Goal: Transaction & Acquisition: Purchase product/service

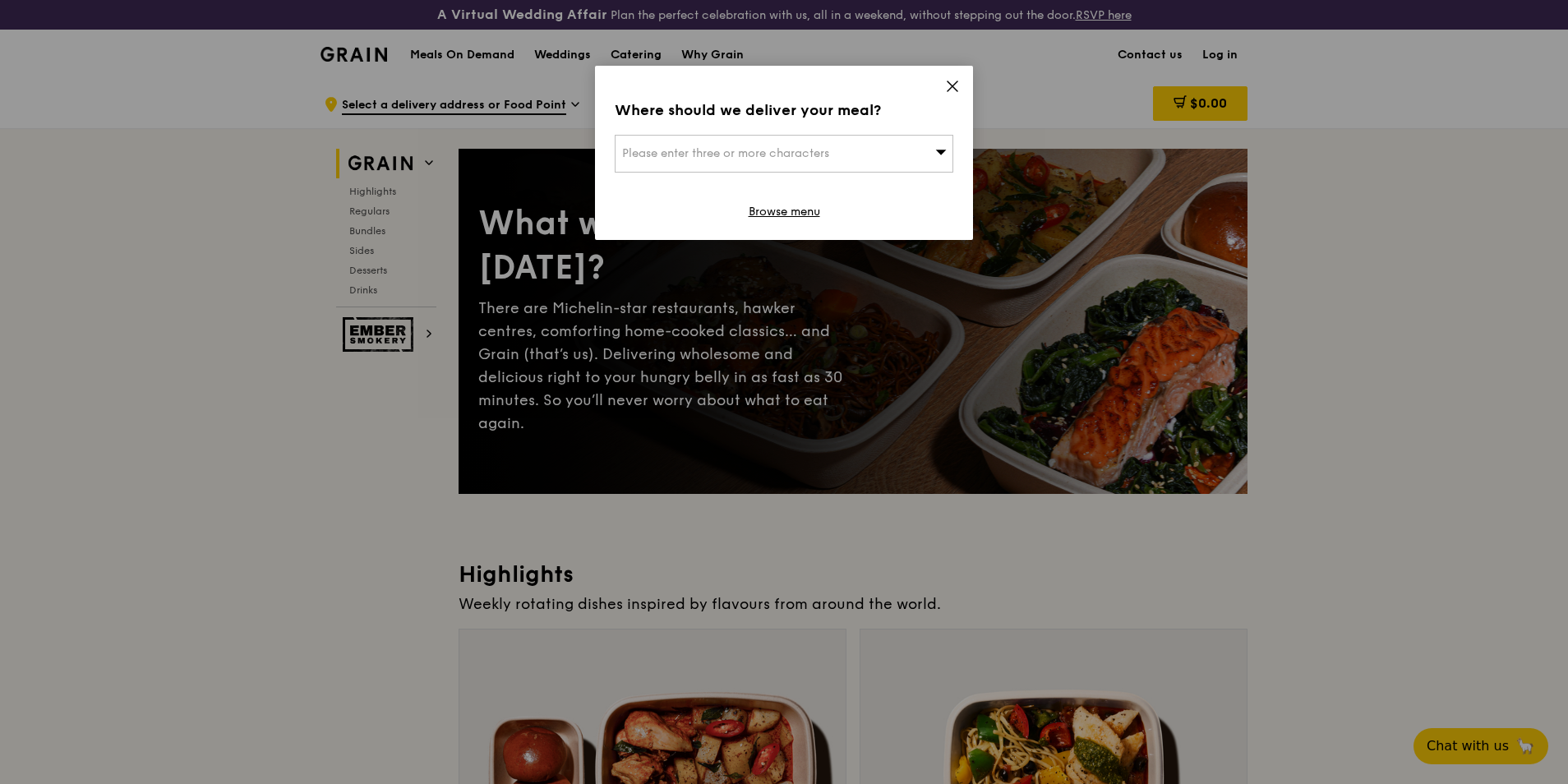
click at [773, 150] on span "Please enter three or more characters" at bounding box center [726, 153] width 207 height 14
type input "118222"
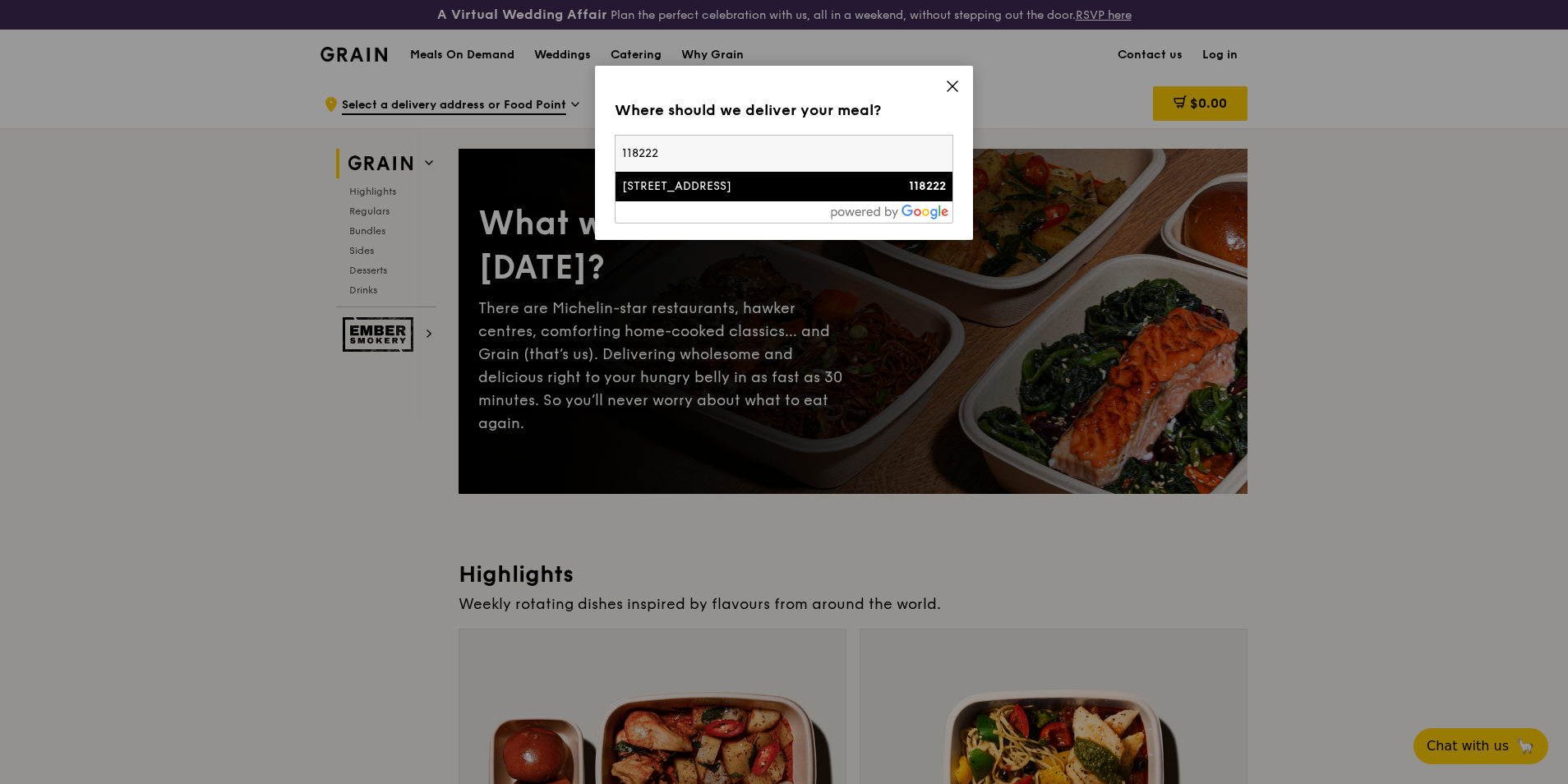
click at [759, 190] on div "2 Science Park Drive" at bounding box center [744, 186] width 243 height 16
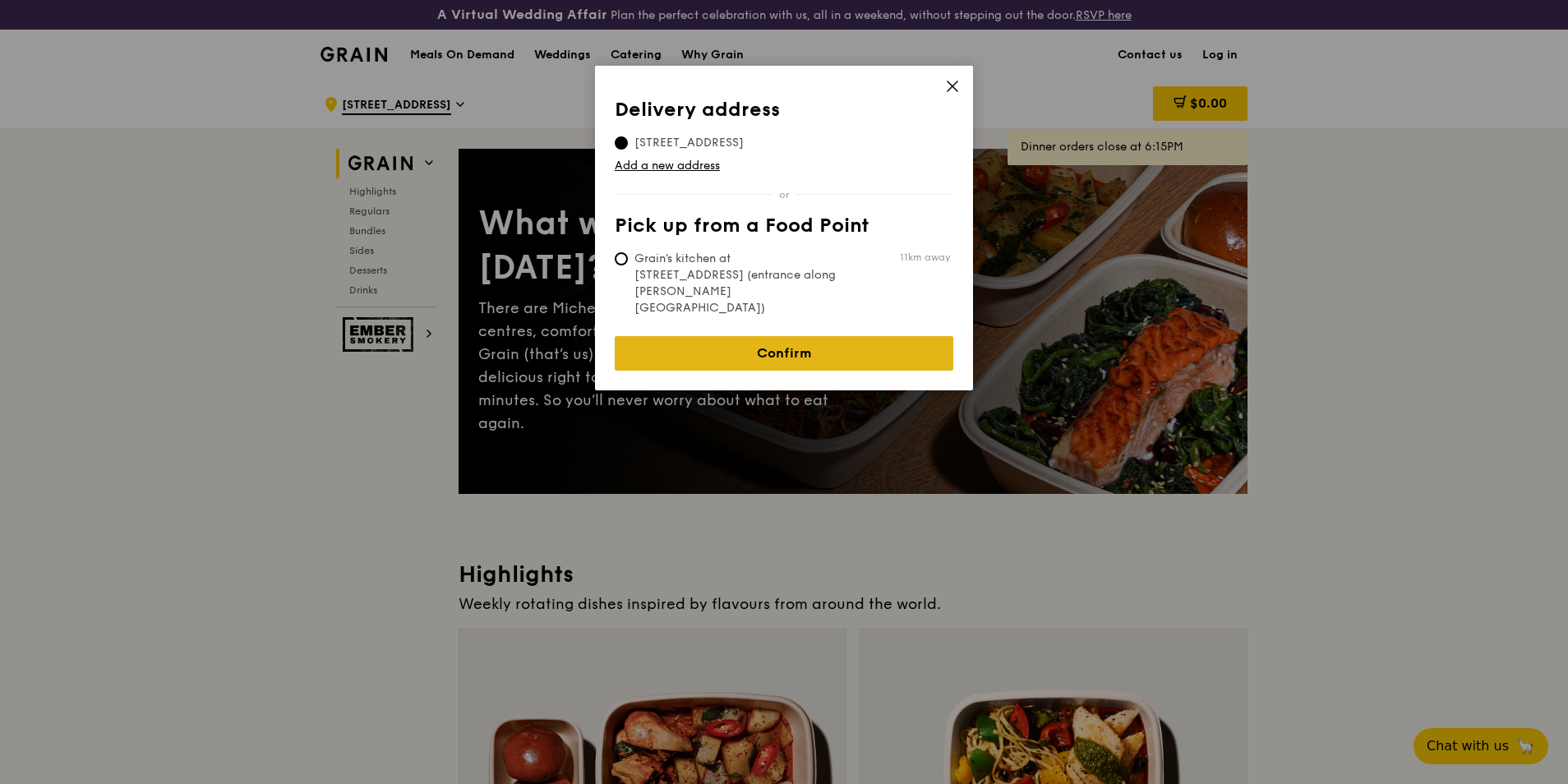
click at [797, 336] on link "Confirm" at bounding box center [784, 353] width 339 height 34
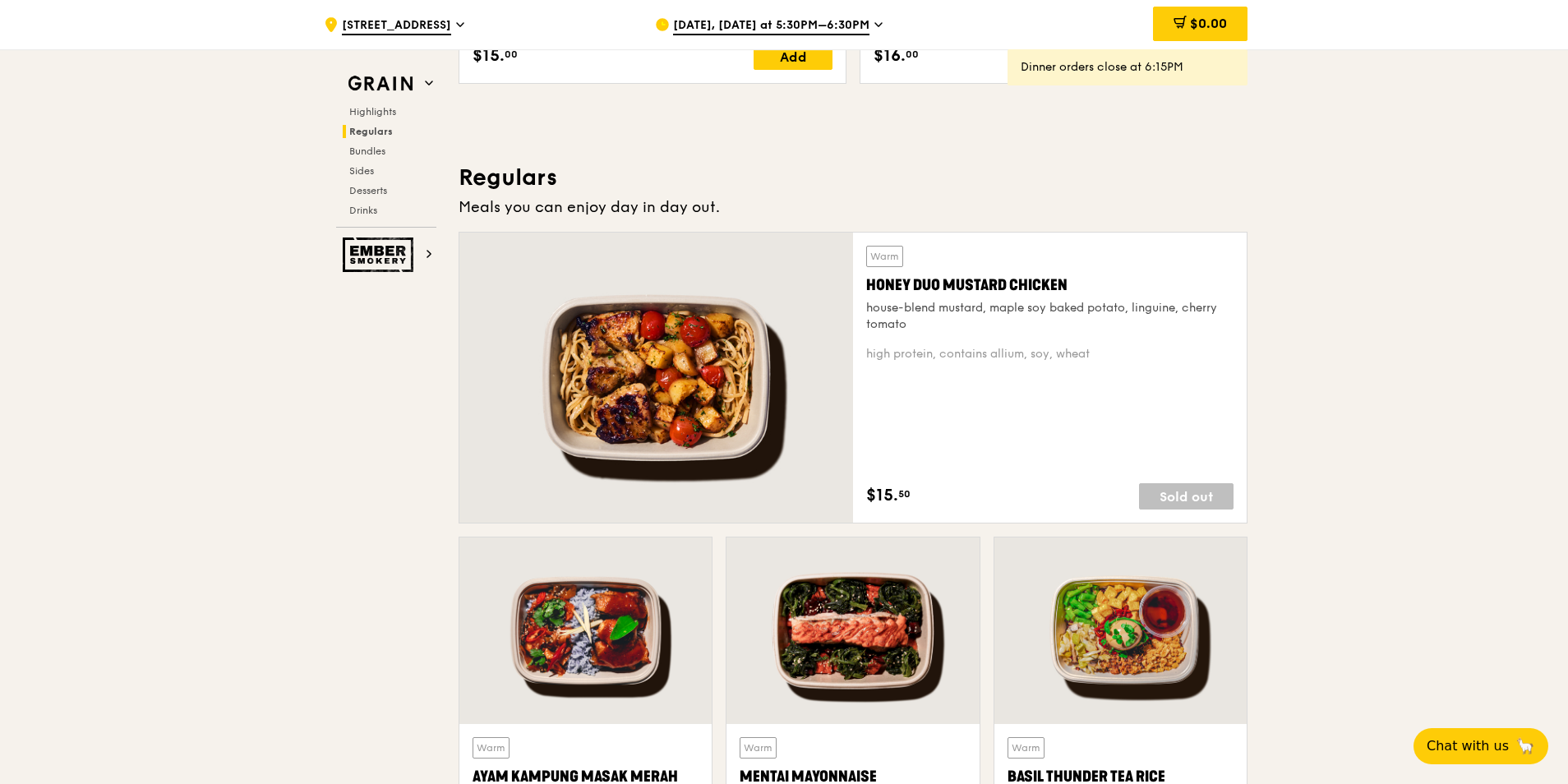
scroll to position [1150, 0]
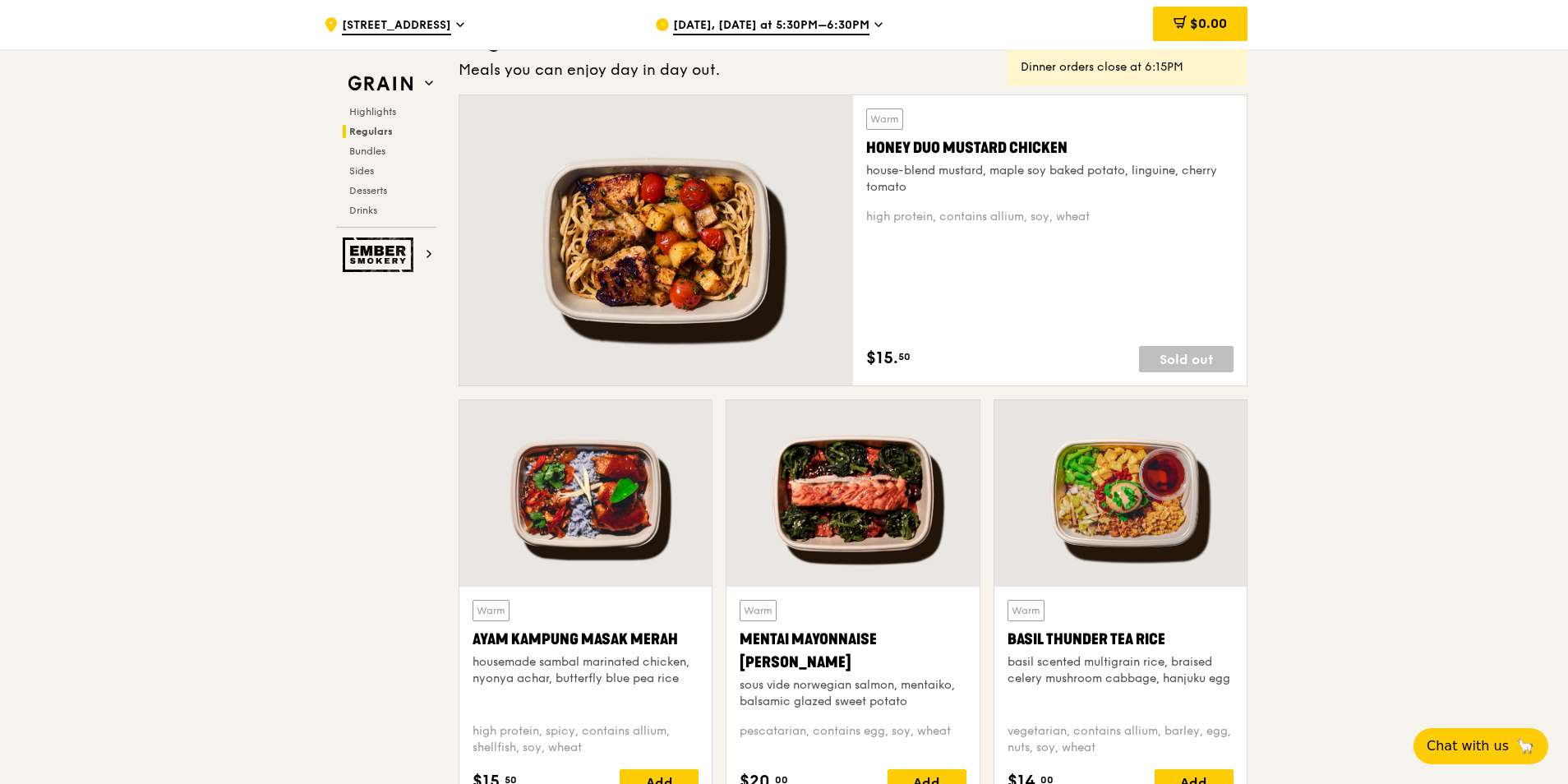
click at [875, 22] on icon at bounding box center [878, 25] width 9 height 15
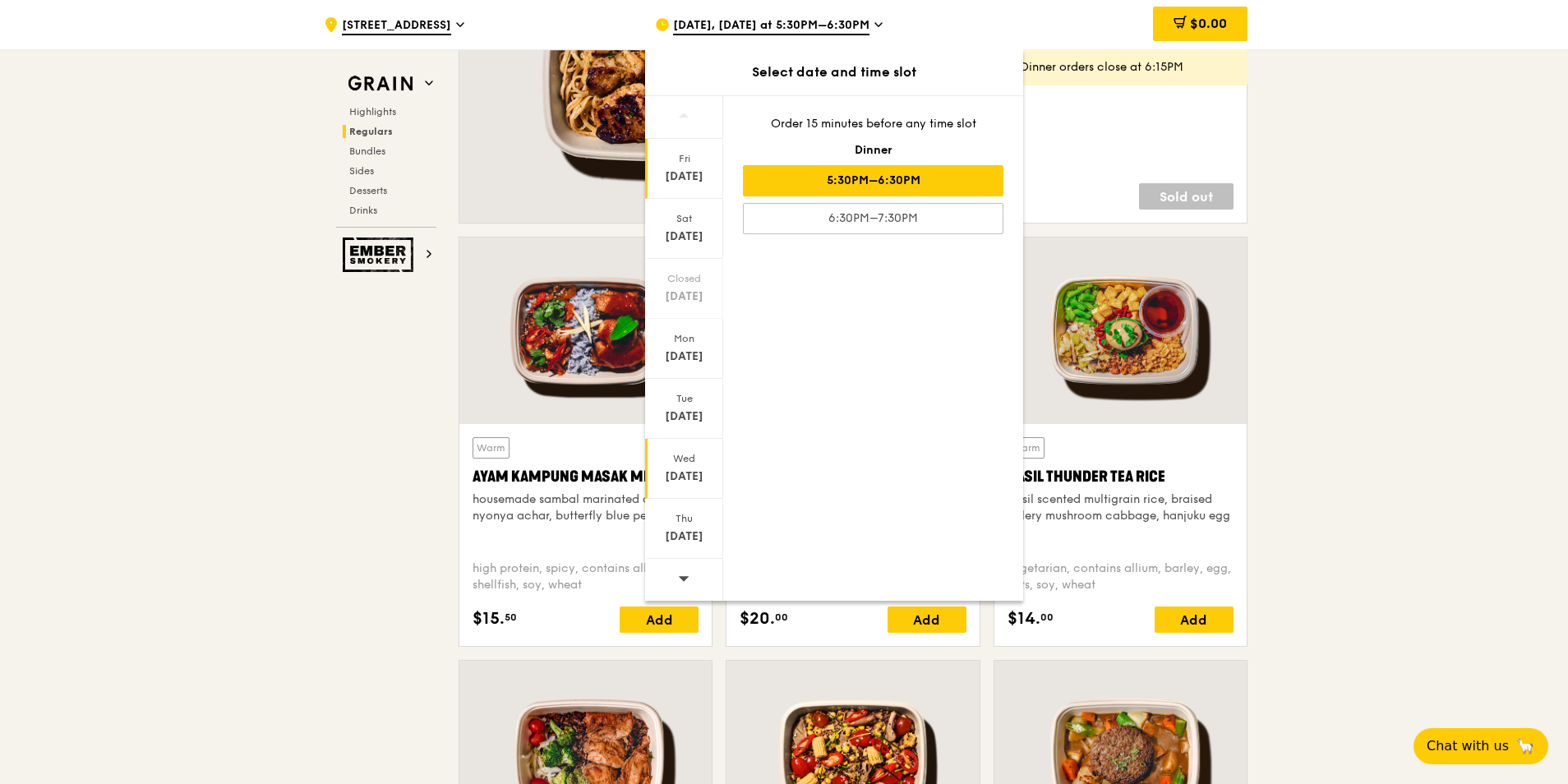
scroll to position [1314, 0]
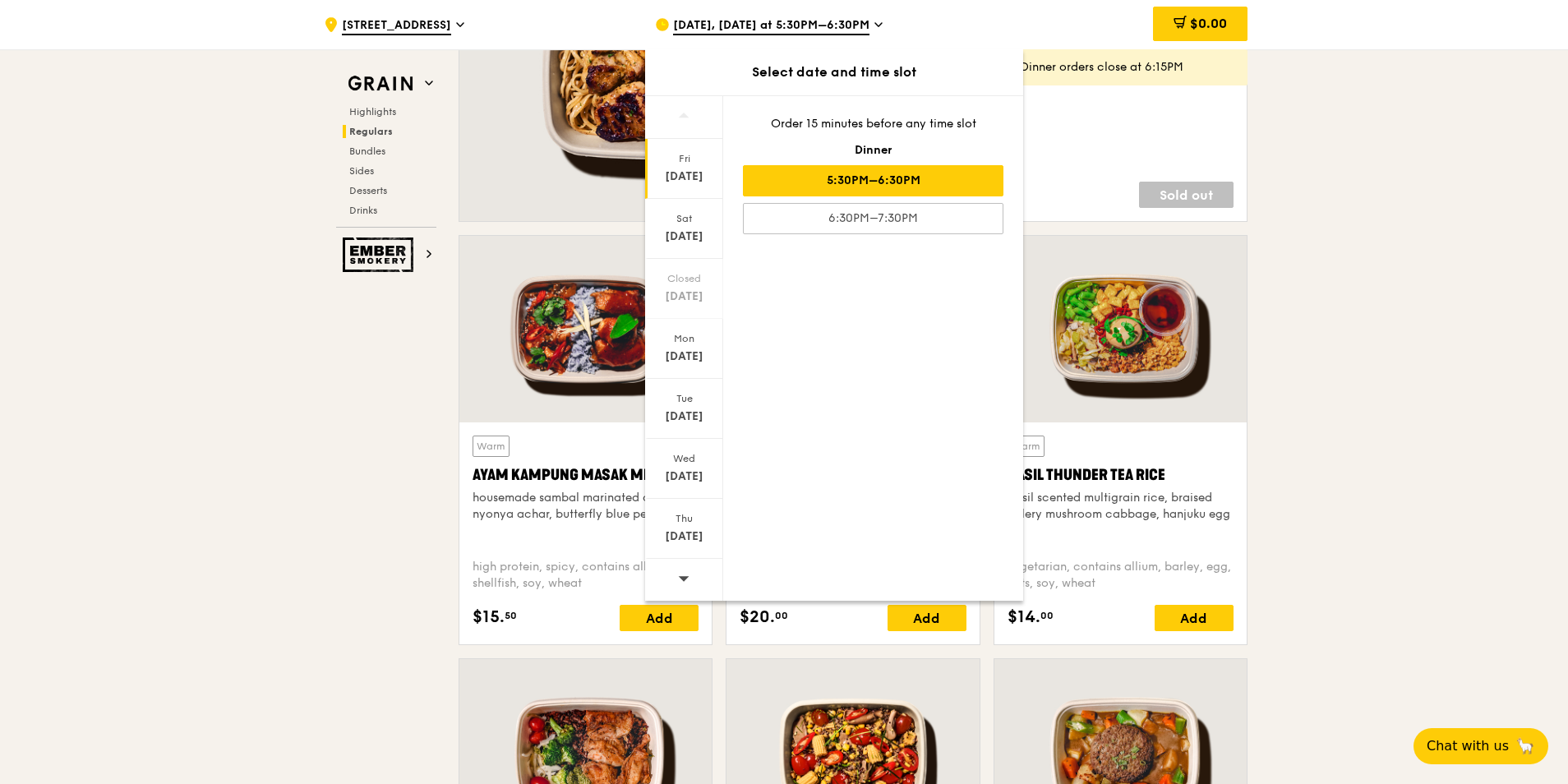
click at [686, 568] on span at bounding box center [684, 577] width 11 height 39
click at [685, 349] on div "Sep 29" at bounding box center [684, 356] width 73 height 16
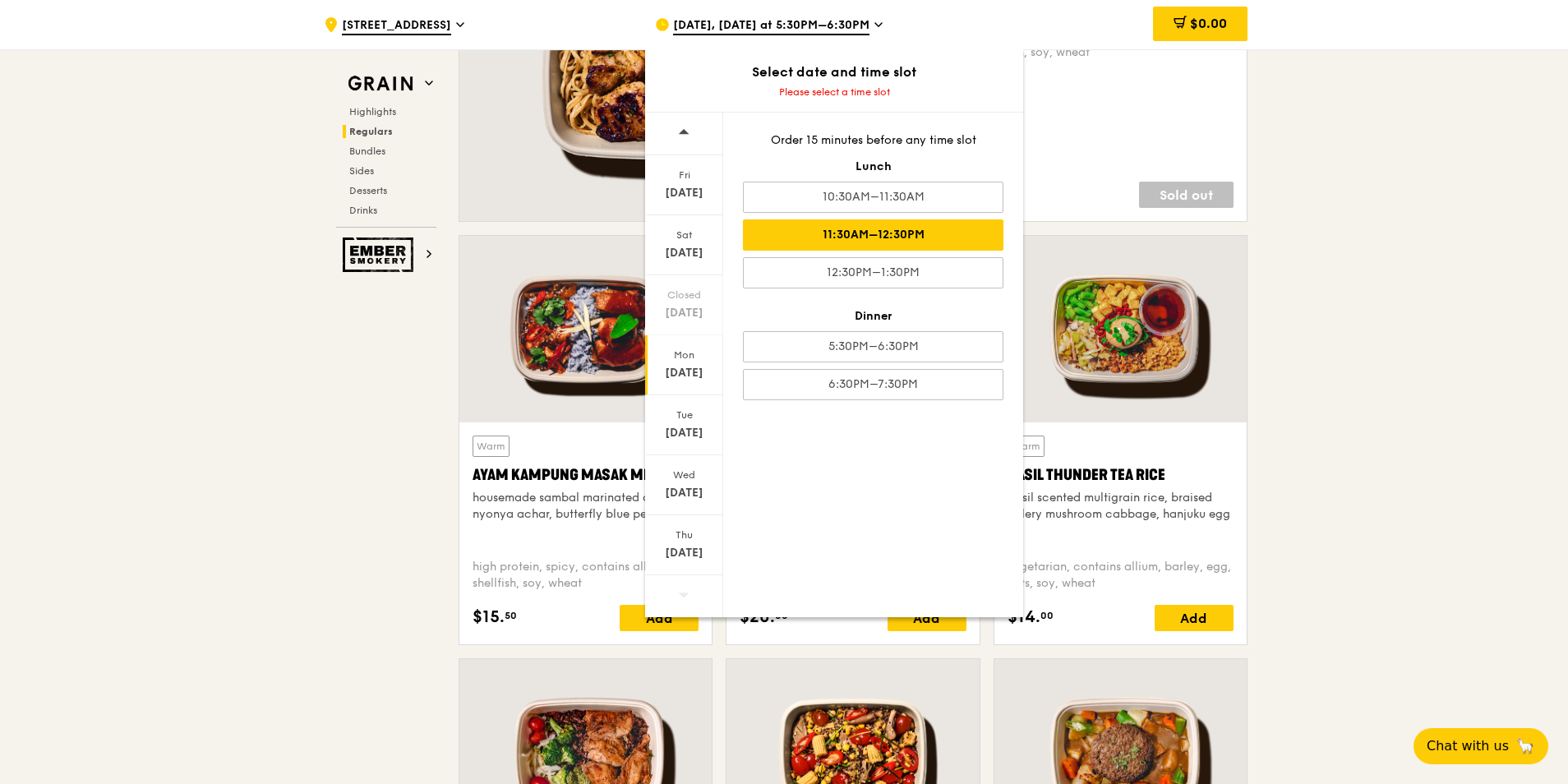
click at [845, 234] on div "11:30AM–12:30PM" at bounding box center [873, 234] width 261 height 31
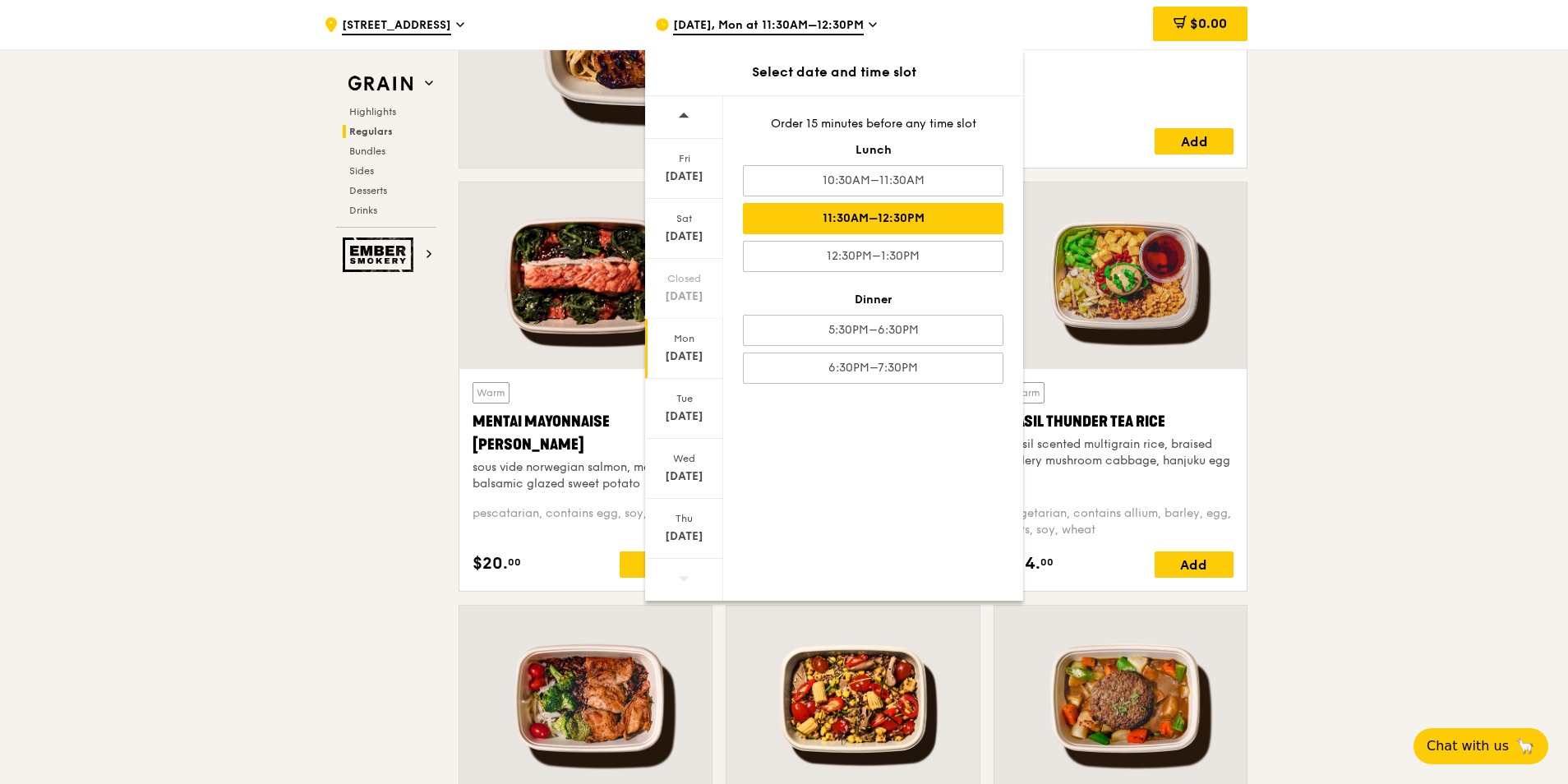
scroll to position [1413, 0]
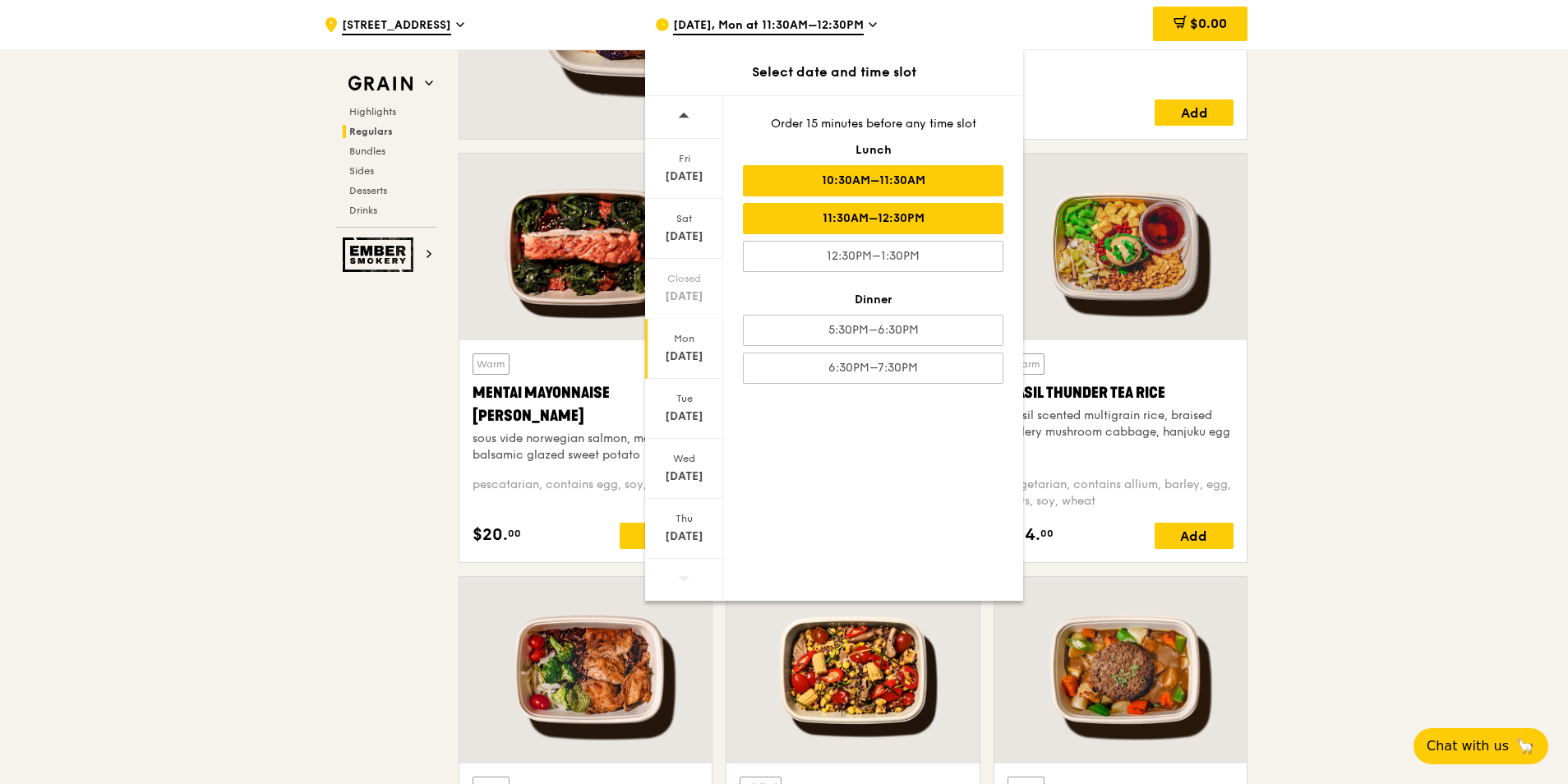
click at [865, 184] on div "10:30AM–11:30AM" at bounding box center [873, 180] width 261 height 31
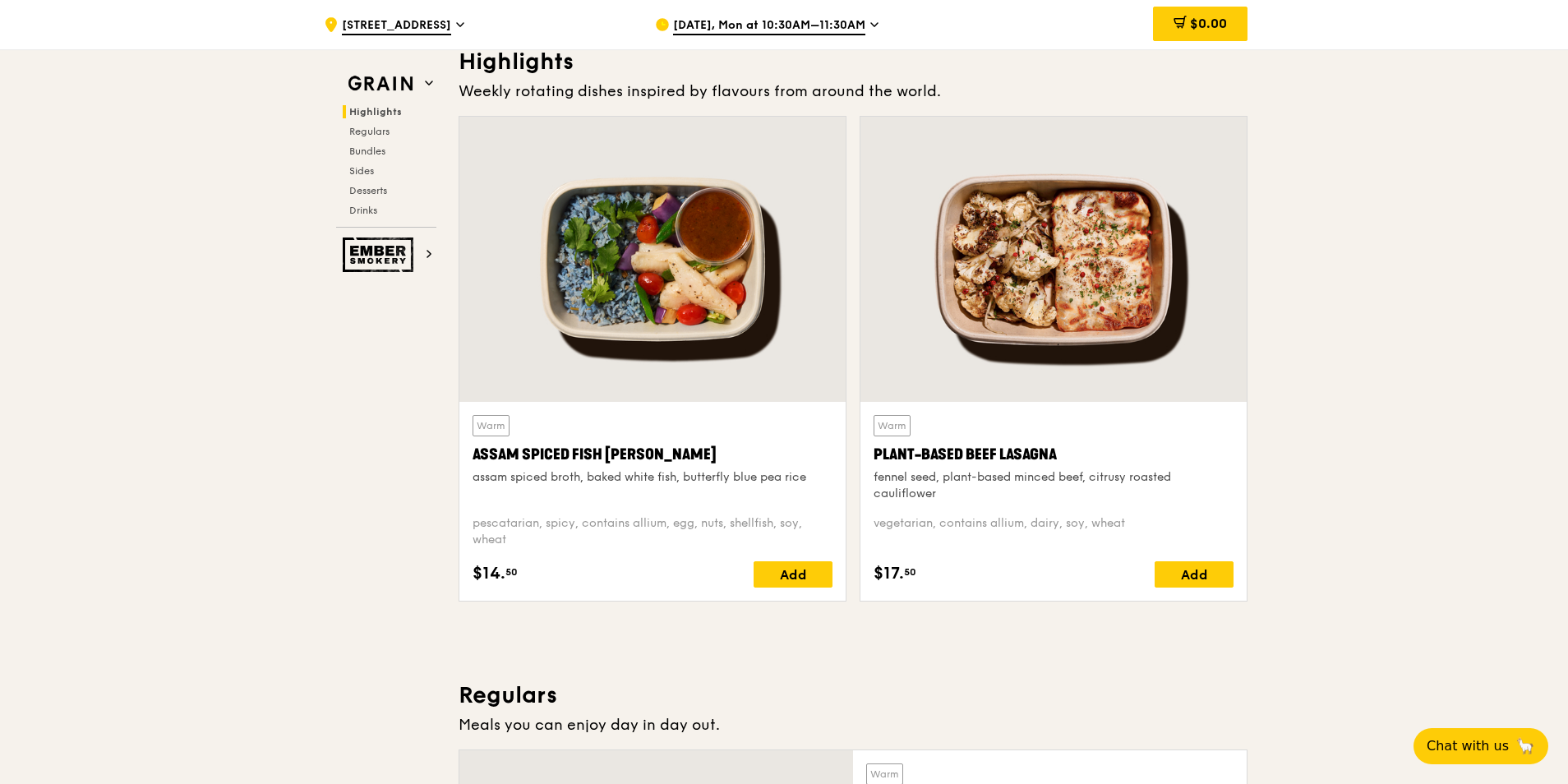
scroll to position [475, 0]
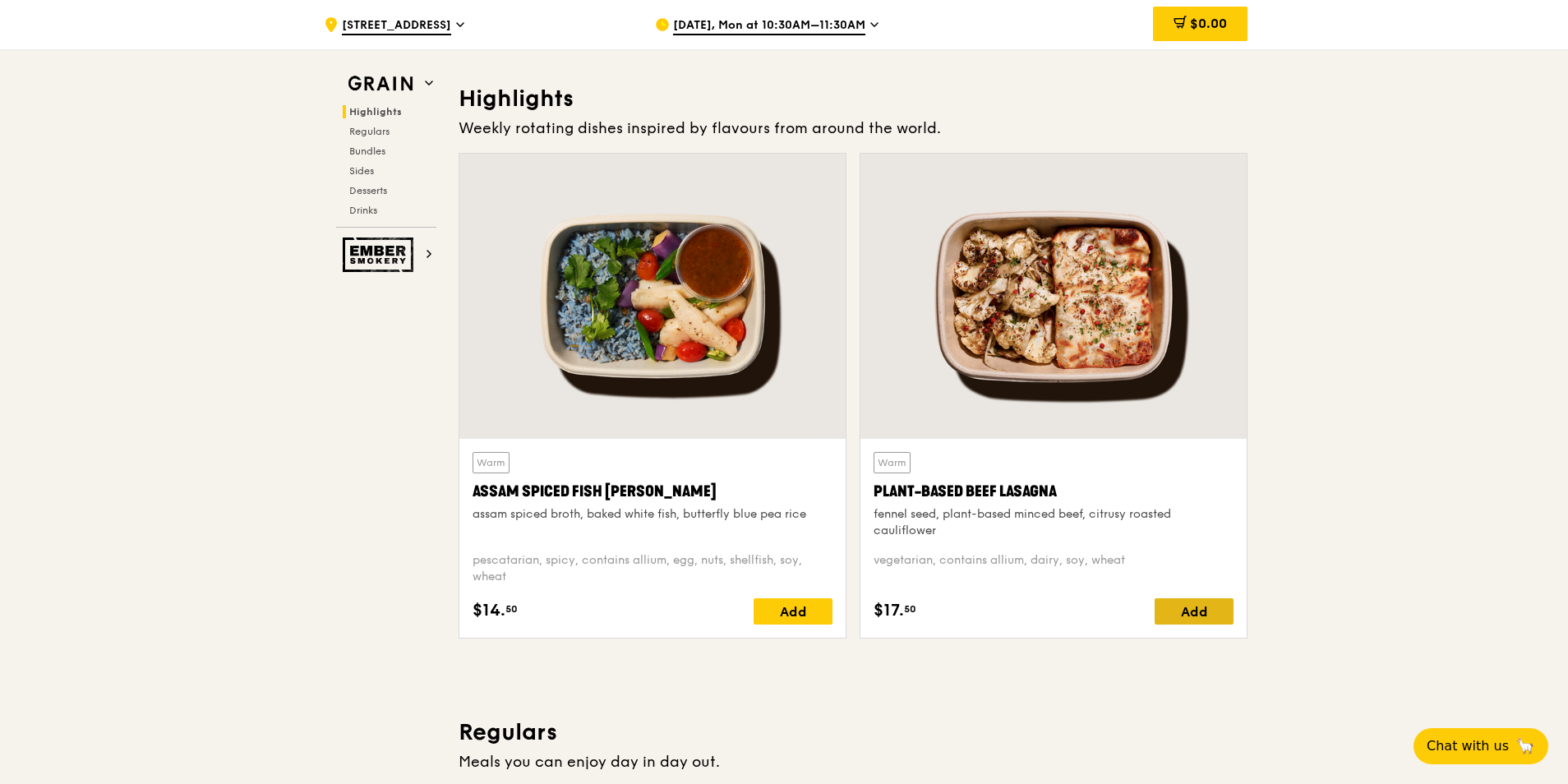
click at [1195, 608] on div "Add" at bounding box center [1193, 611] width 79 height 27
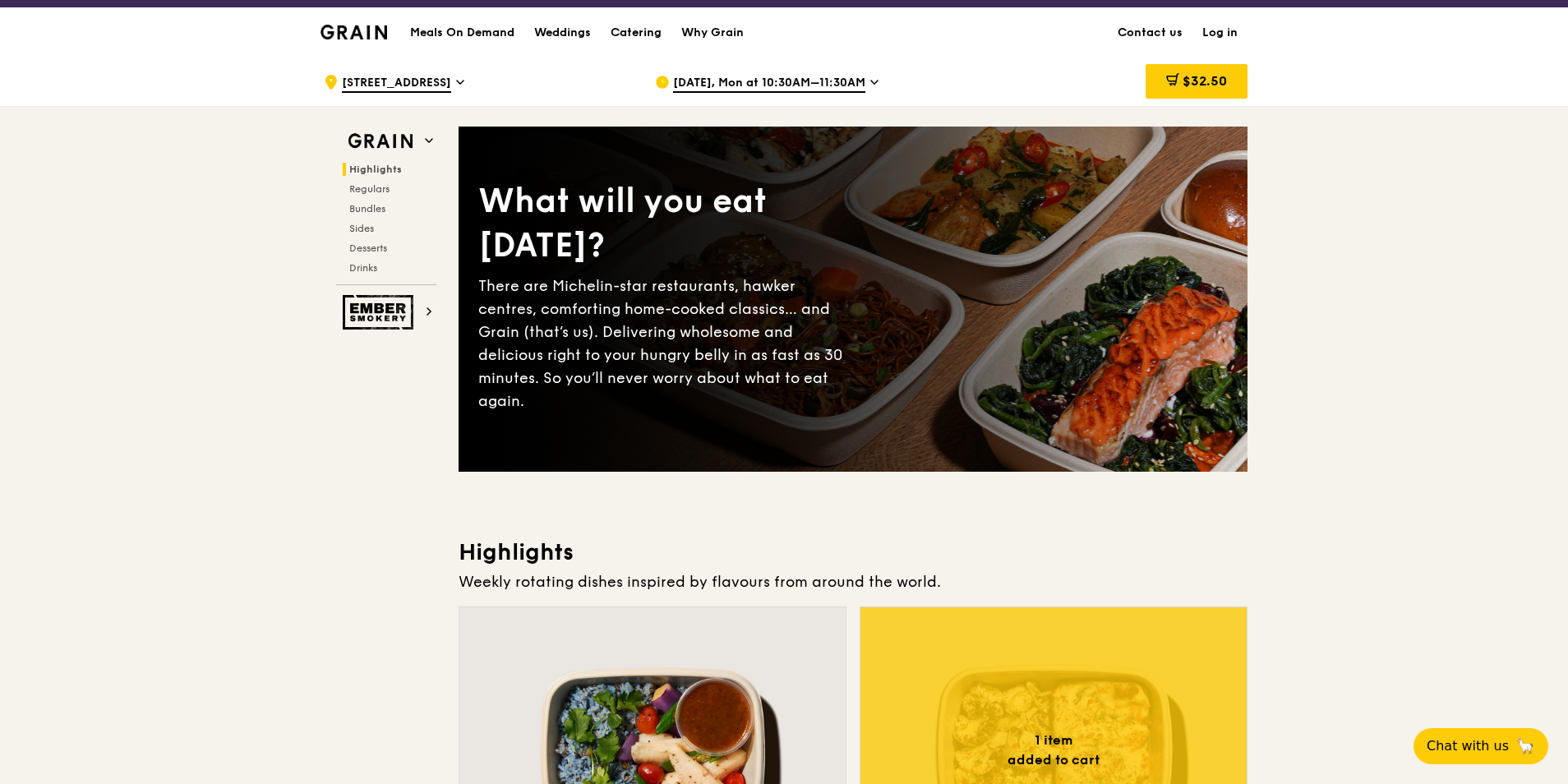
scroll to position [0, 0]
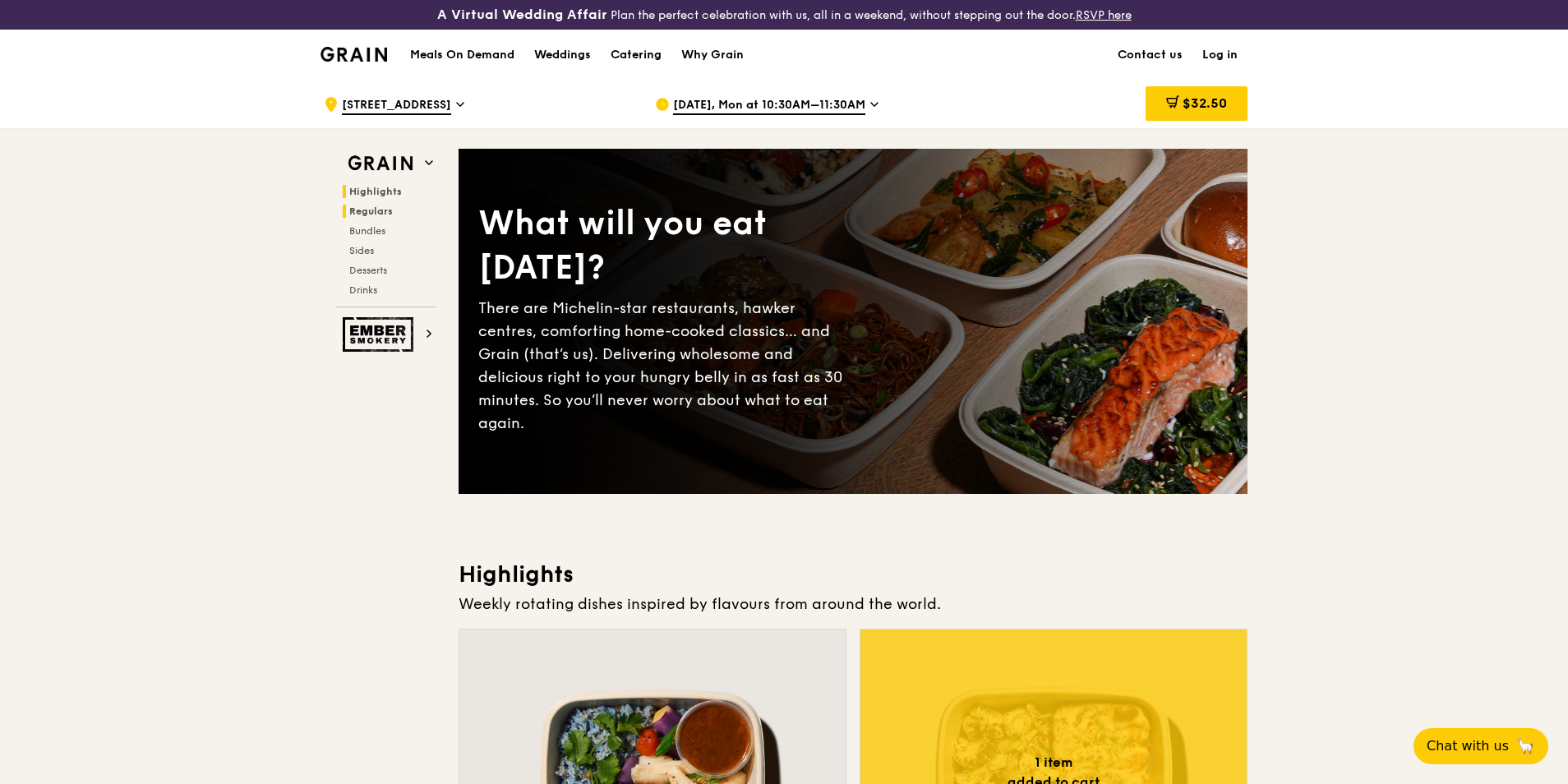
click at [391, 210] on span "Regulars" at bounding box center [371, 211] width 44 height 11
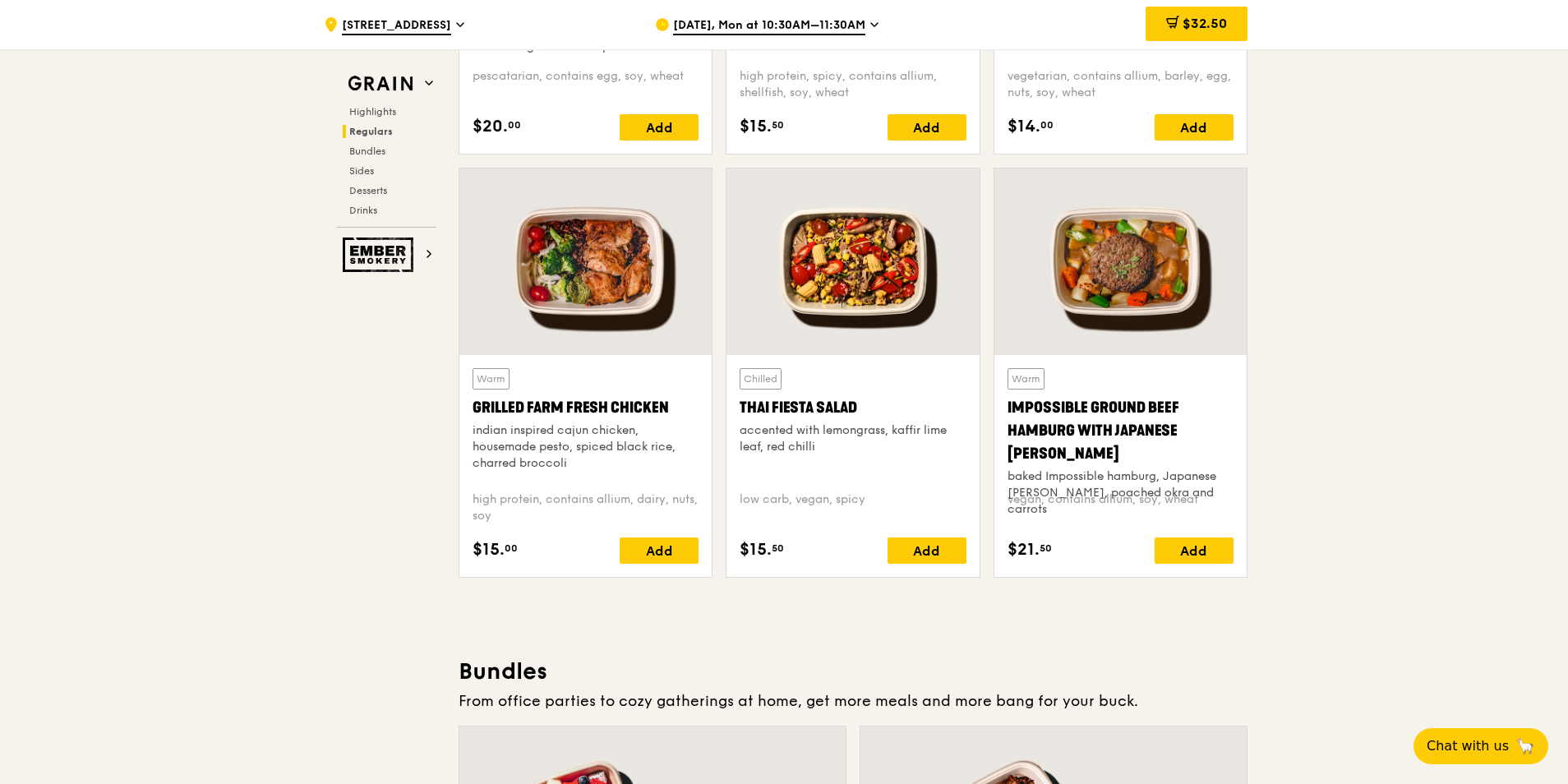
scroll to position [1867, 0]
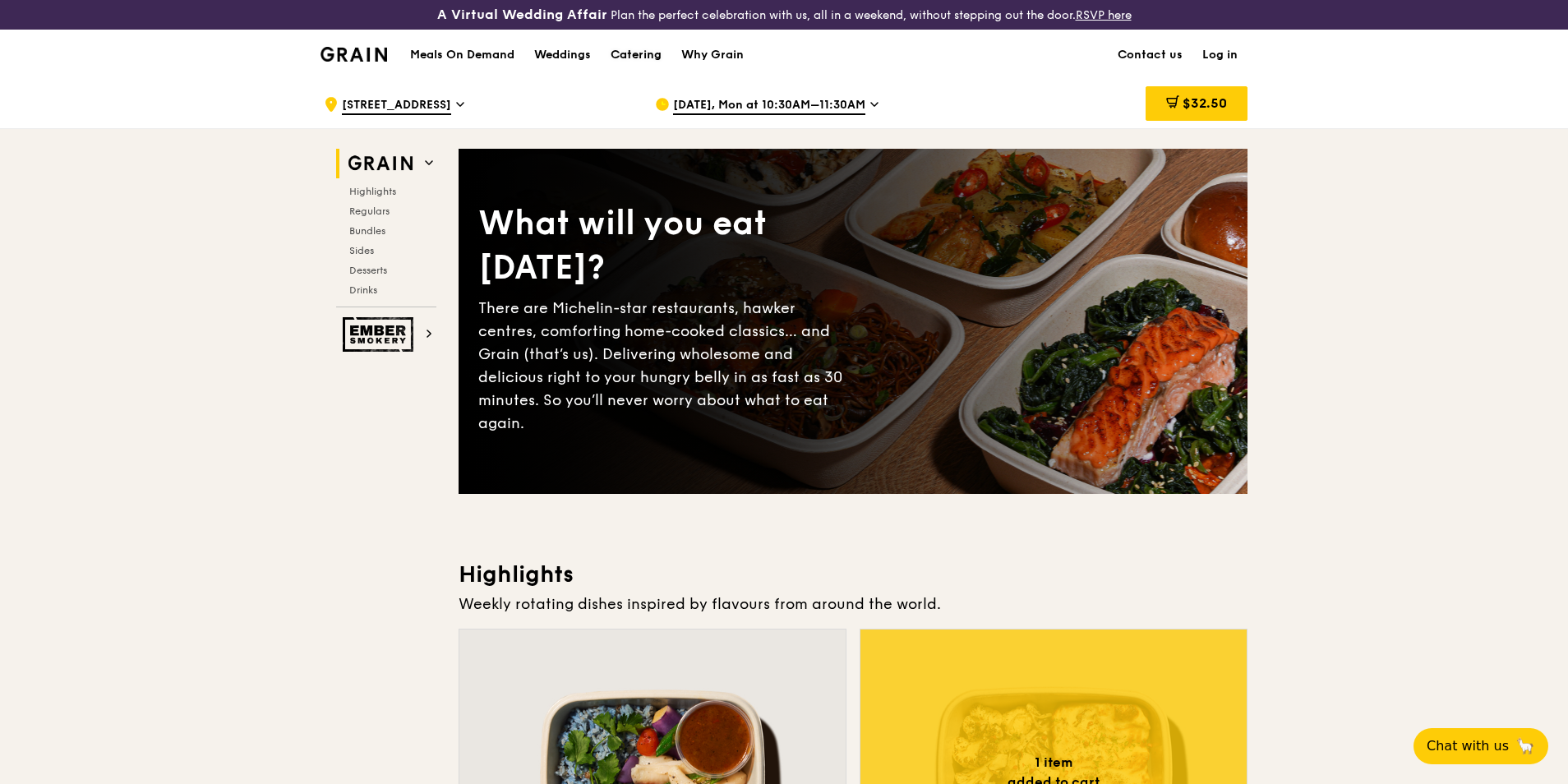
click at [640, 54] on div "Catering" at bounding box center [636, 55] width 51 height 49
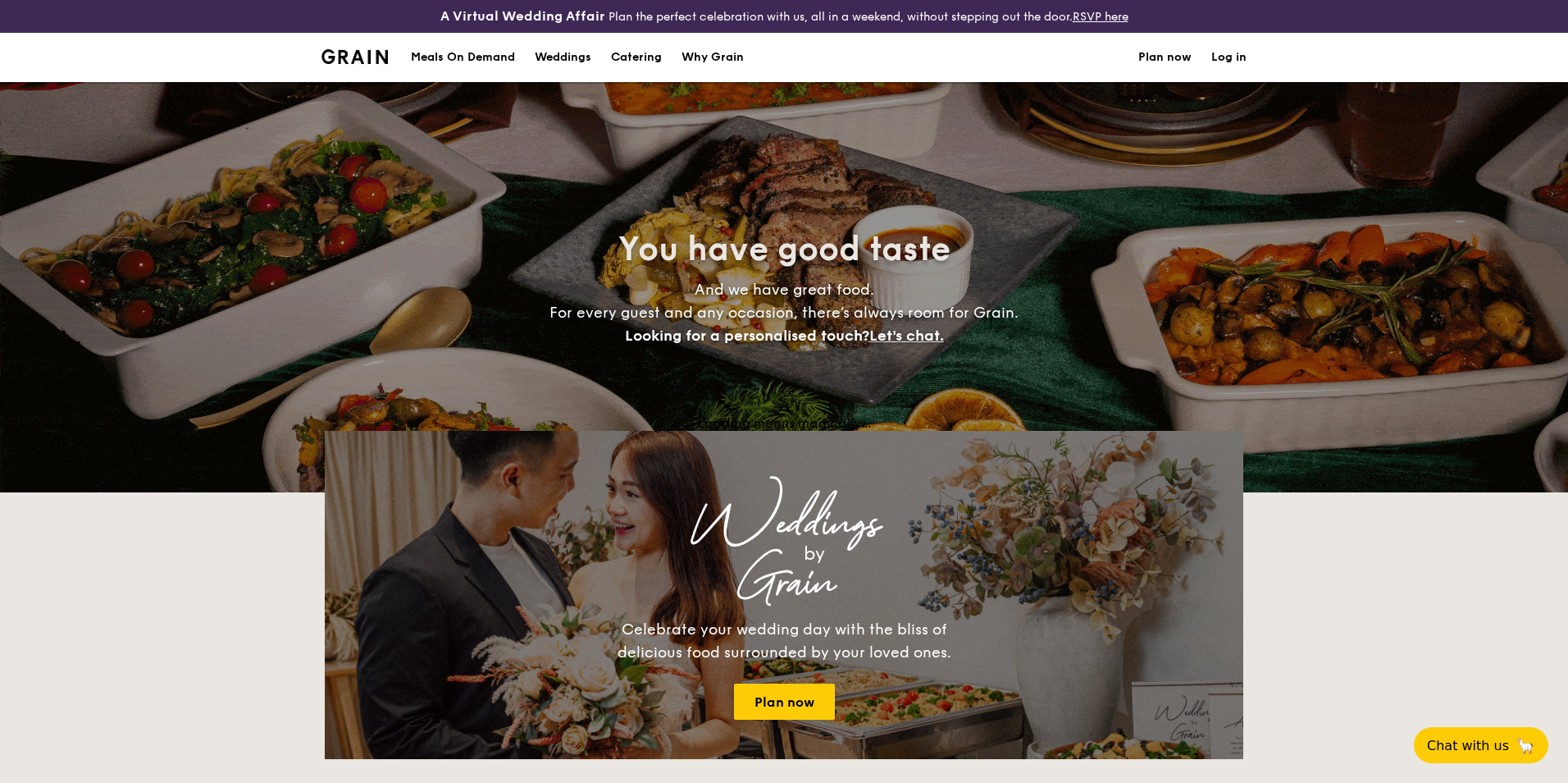
select select
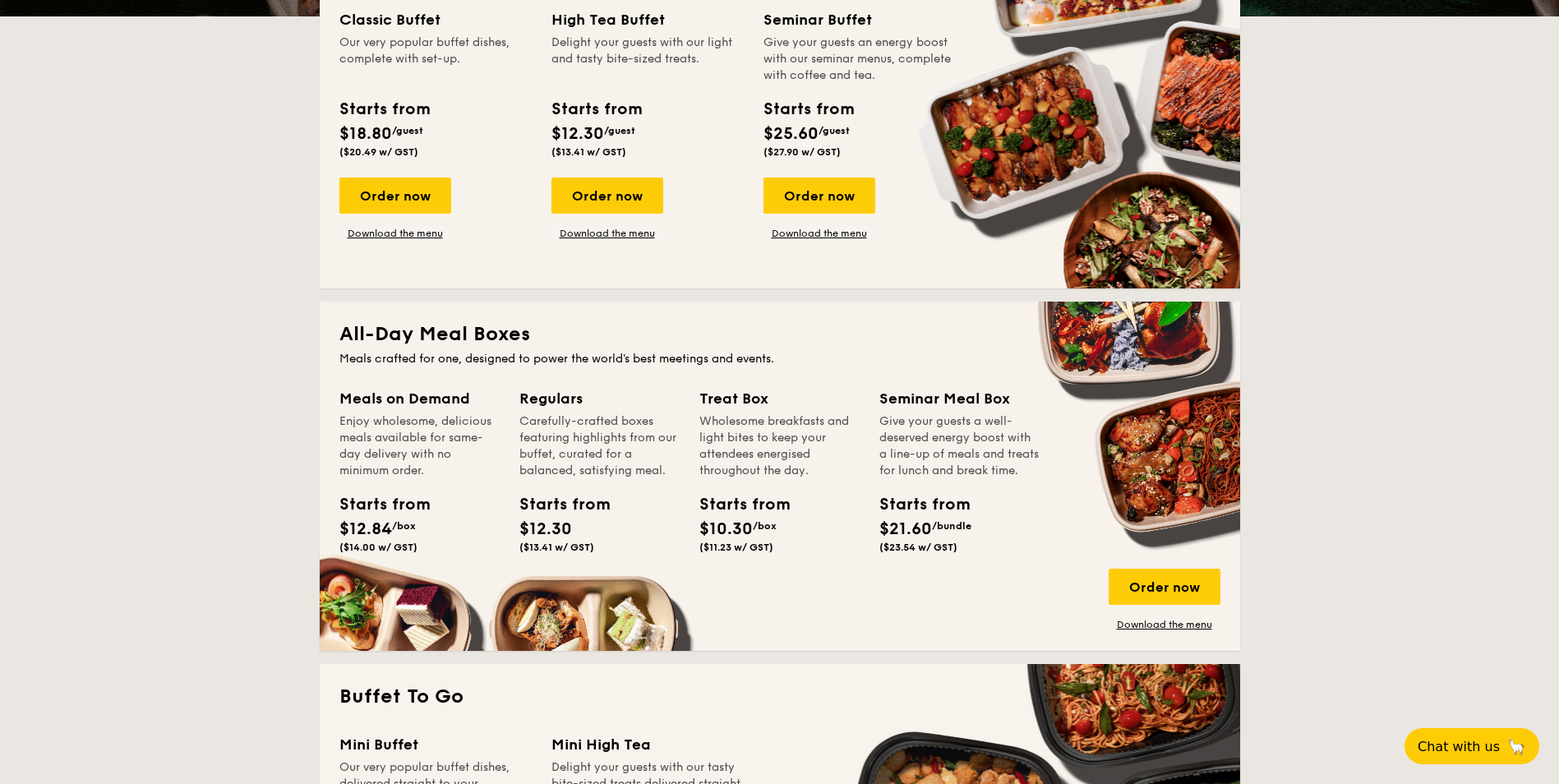
scroll to position [575, 0]
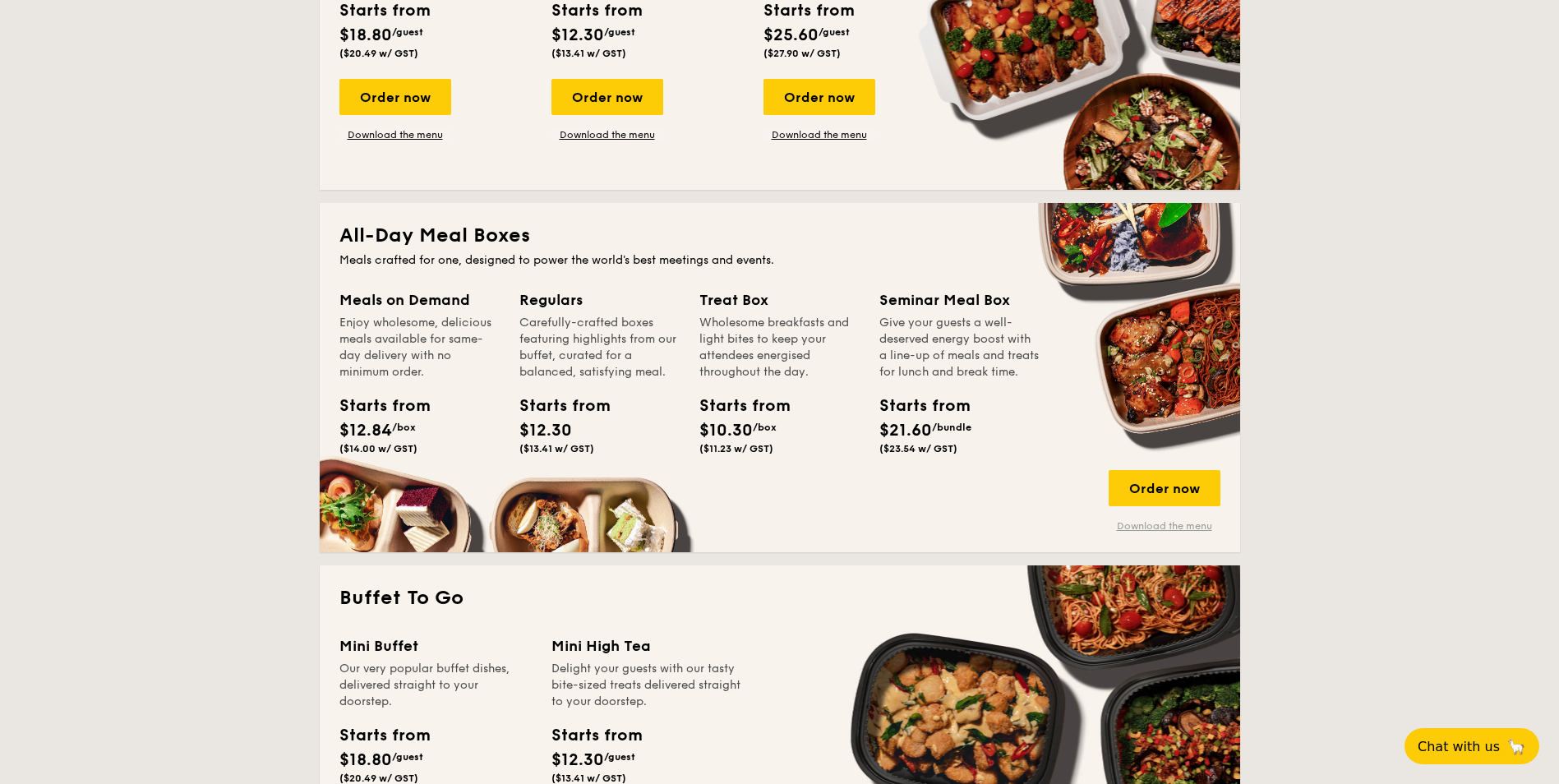
click at [1167, 526] on link "Download the menu" at bounding box center [1165, 526] width 112 height 13
